Goal: Find specific page/section: Find specific page/section

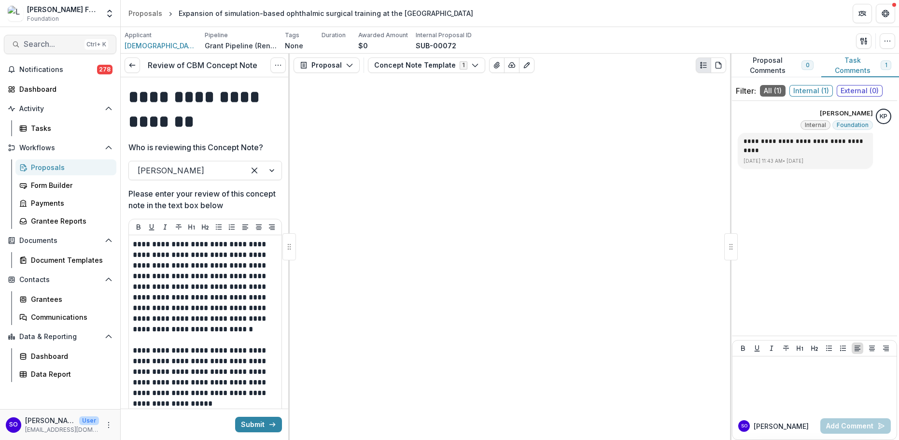
click at [50, 45] on span "Search..." at bounding box center [52, 44] width 57 height 9
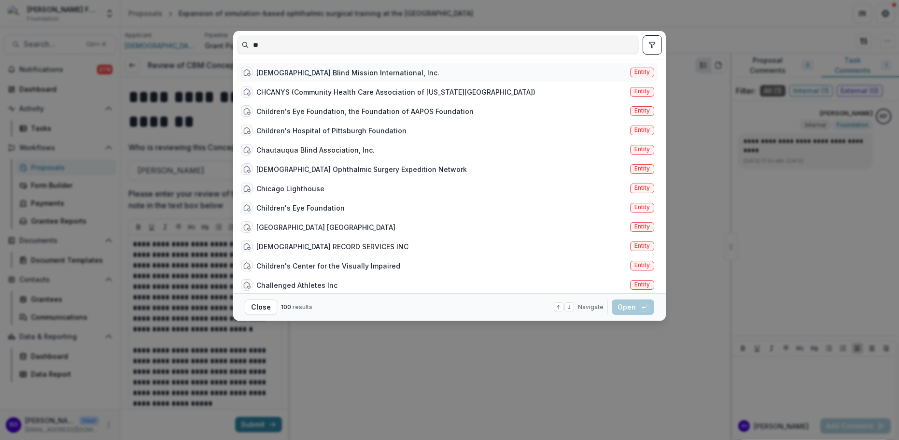
type input "**"
click at [343, 75] on div "[DEMOGRAPHIC_DATA] Blind Mission International, Inc." at bounding box center [347, 73] width 183 height 10
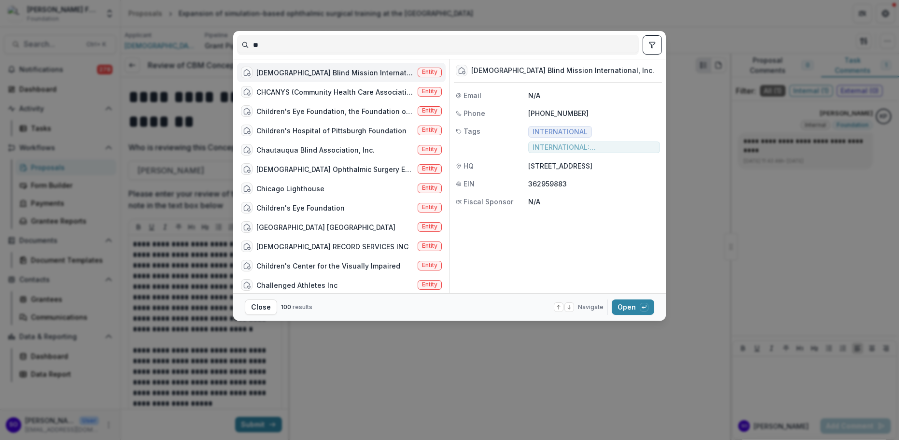
click at [429, 75] on span "Entity" at bounding box center [429, 72] width 15 height 7
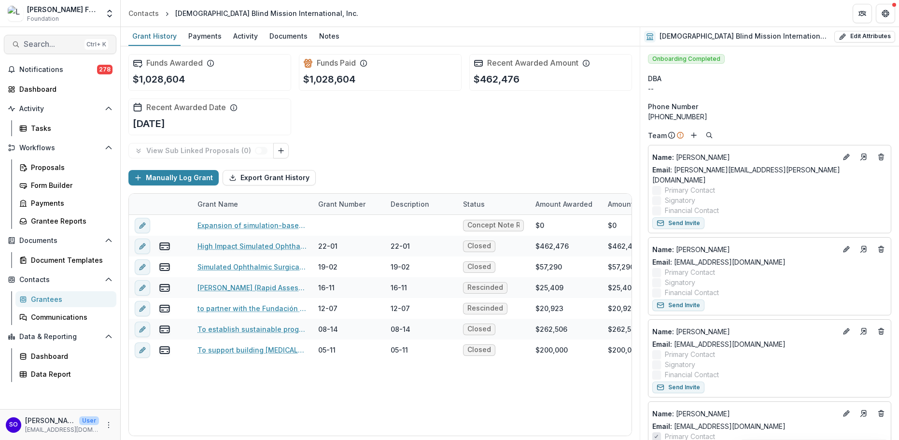
click at [48, 43] on span "Search..." at bounding box center [52, 44] width 57 height 9
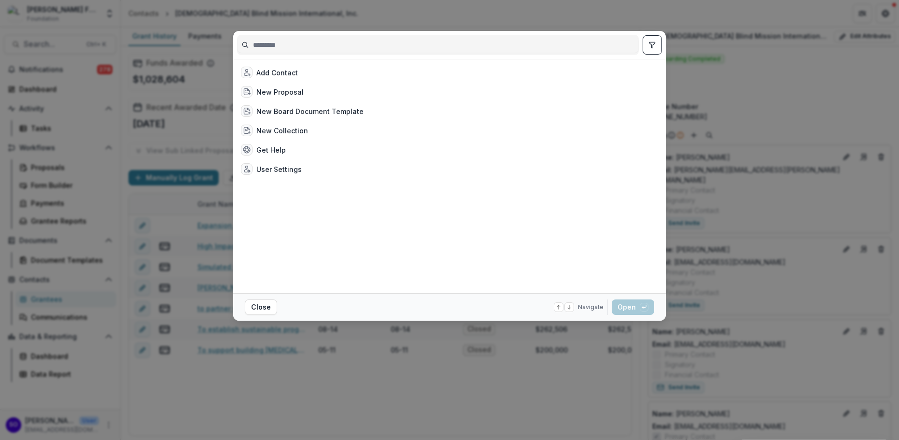
click at [706, 223] on div "Add Contact New Proposal New Board Document Template New Collection Get Help Us…" at bounding box center [449, 220] width 899 height 440
